Goal: Information Seeking & Learning: Learn about a topic

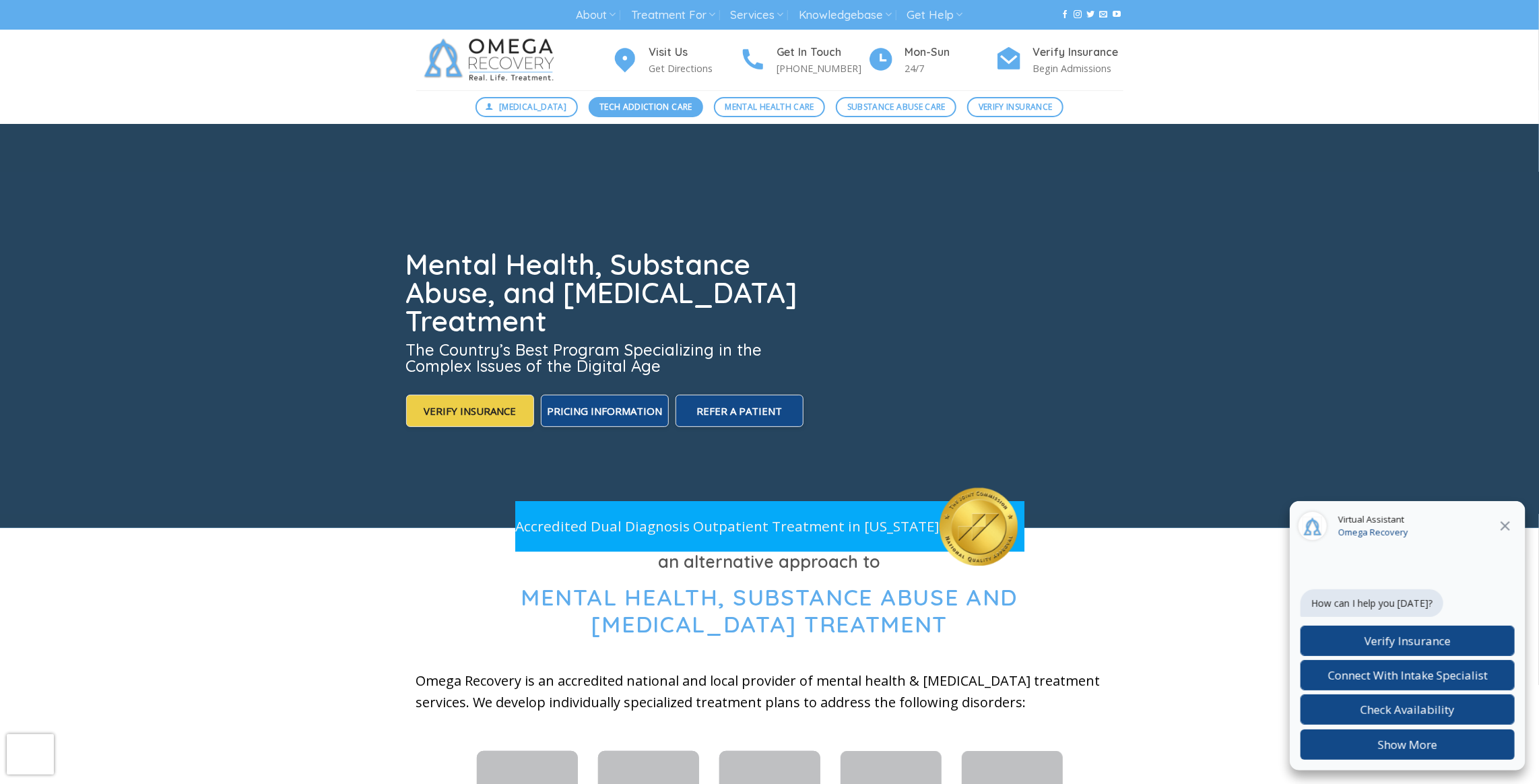
click at [617, 100] on span "Tech Addiction Care" at bounding box center [646, 106] width 93 height 13
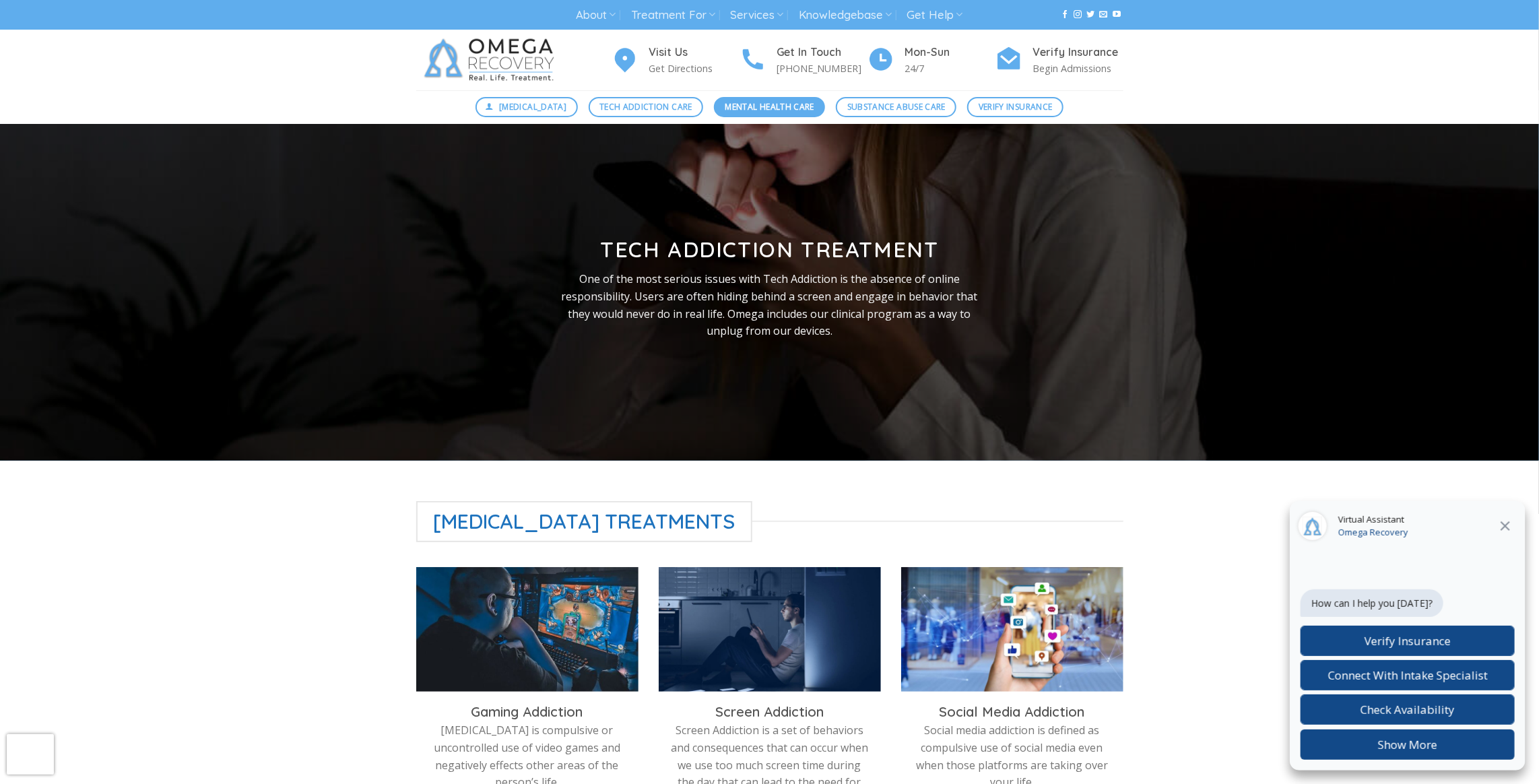
click at [749, 105] on span "Mental Health Care" at bounding box center [770, 106] width 89 height 13
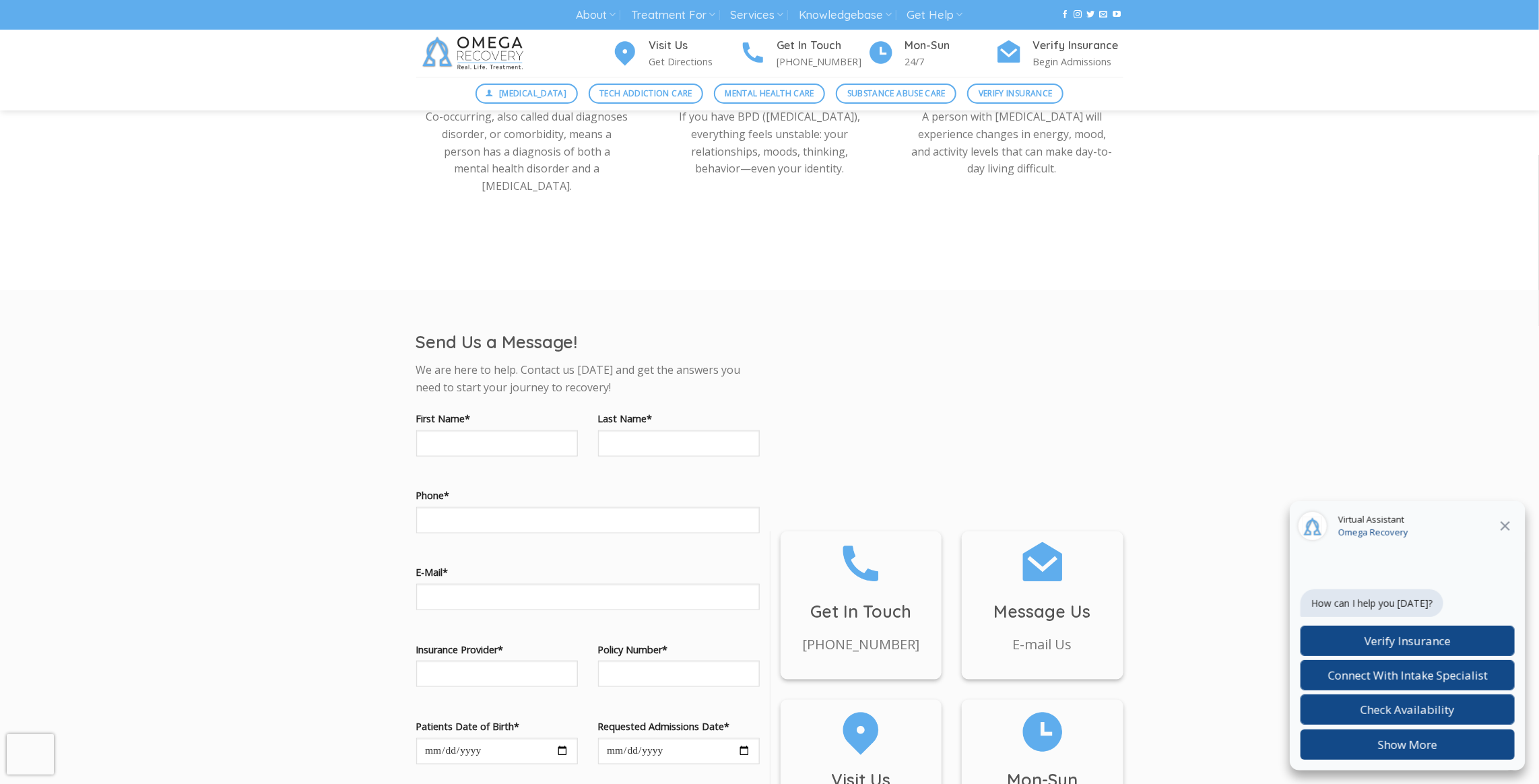
scroll to position [879, 0]
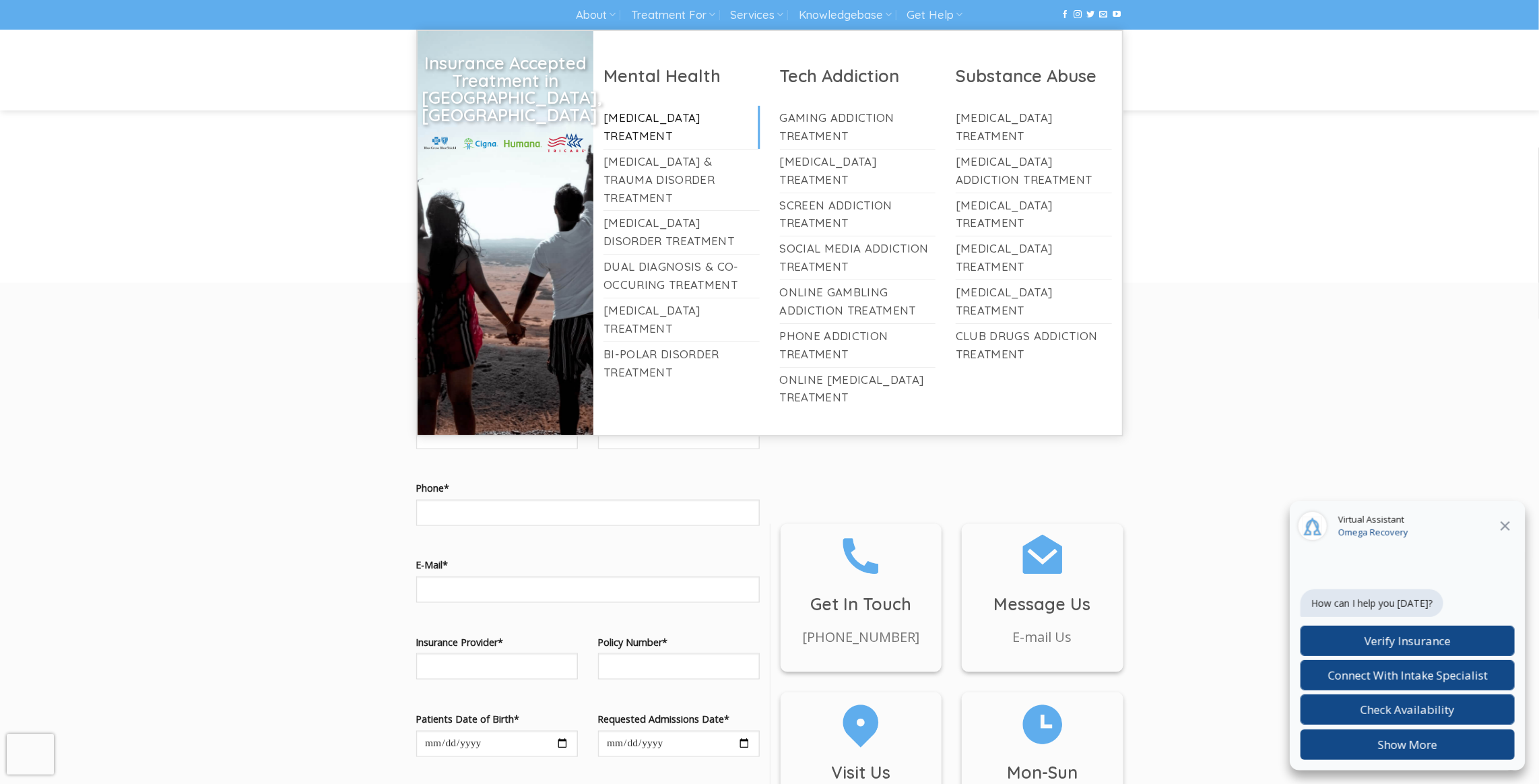
click at [689, 113] on link "[MEDICAL_DATA] Treatment" at bounding box center [682, 127] width 157 height 43
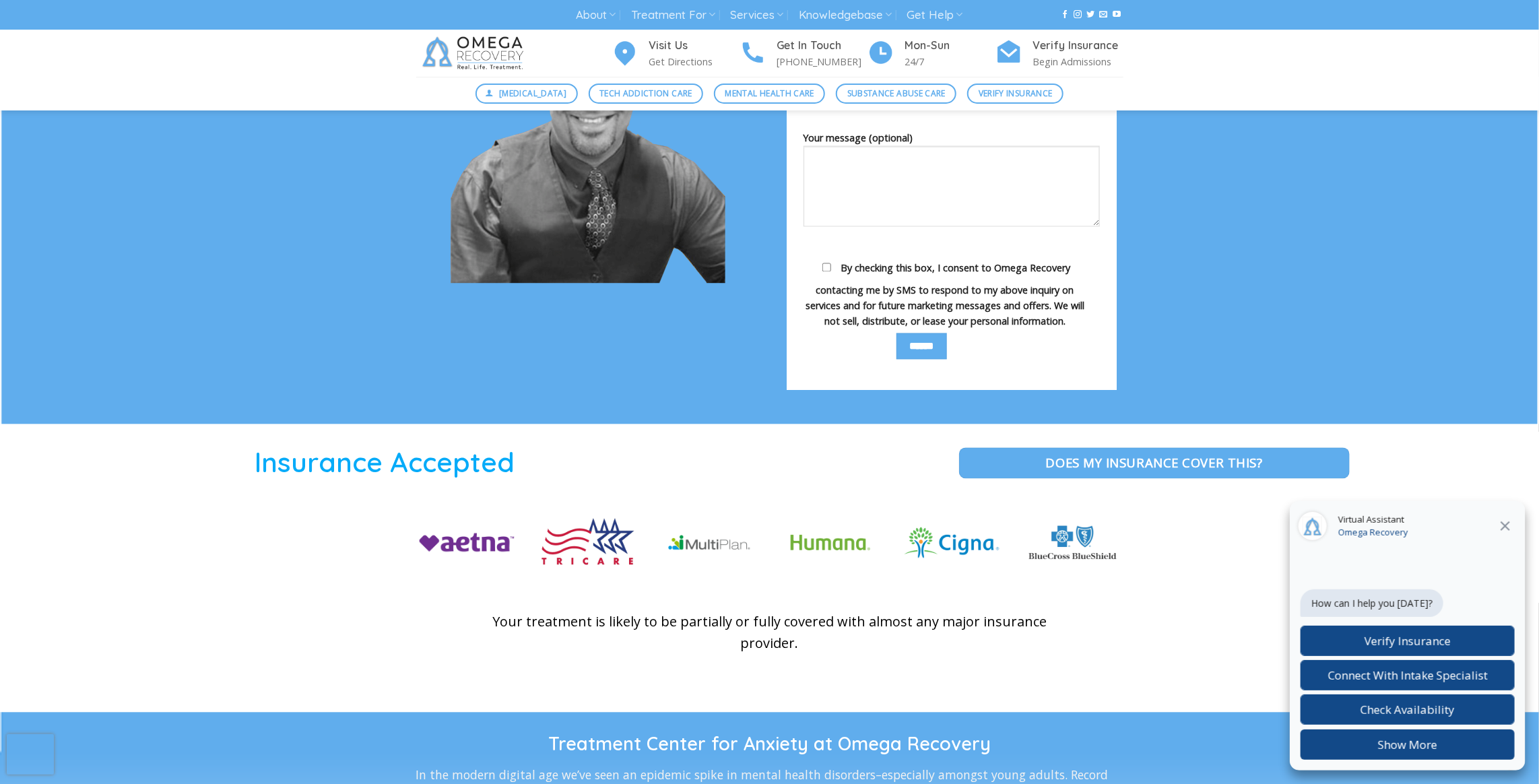
scroll to position [1636, 0]
